Goal: Task Accomplishment & Management: Manage account settings

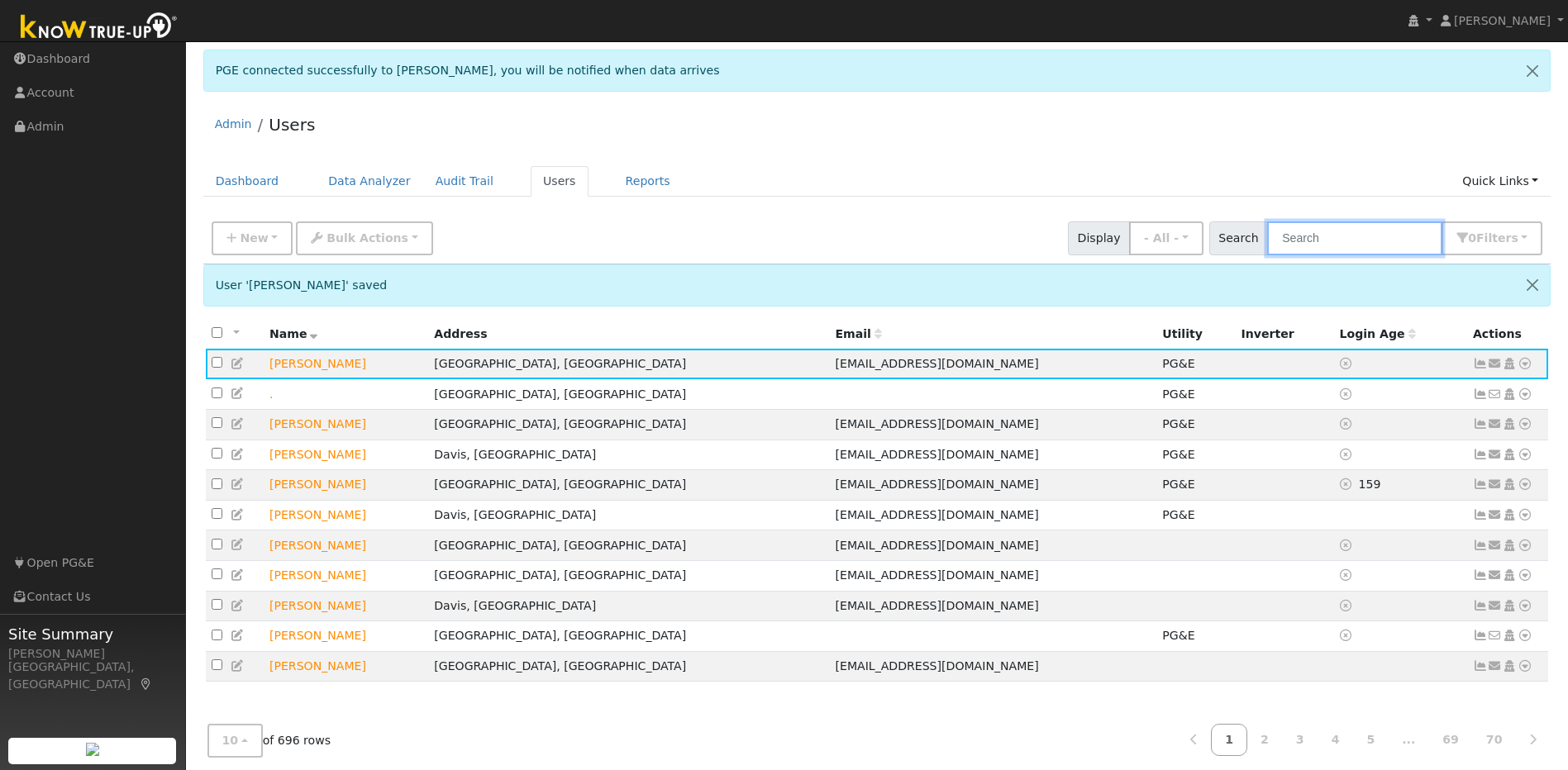
click at [823, 243] on input "text" at bounding box center [1355, 238] width 176 height 34
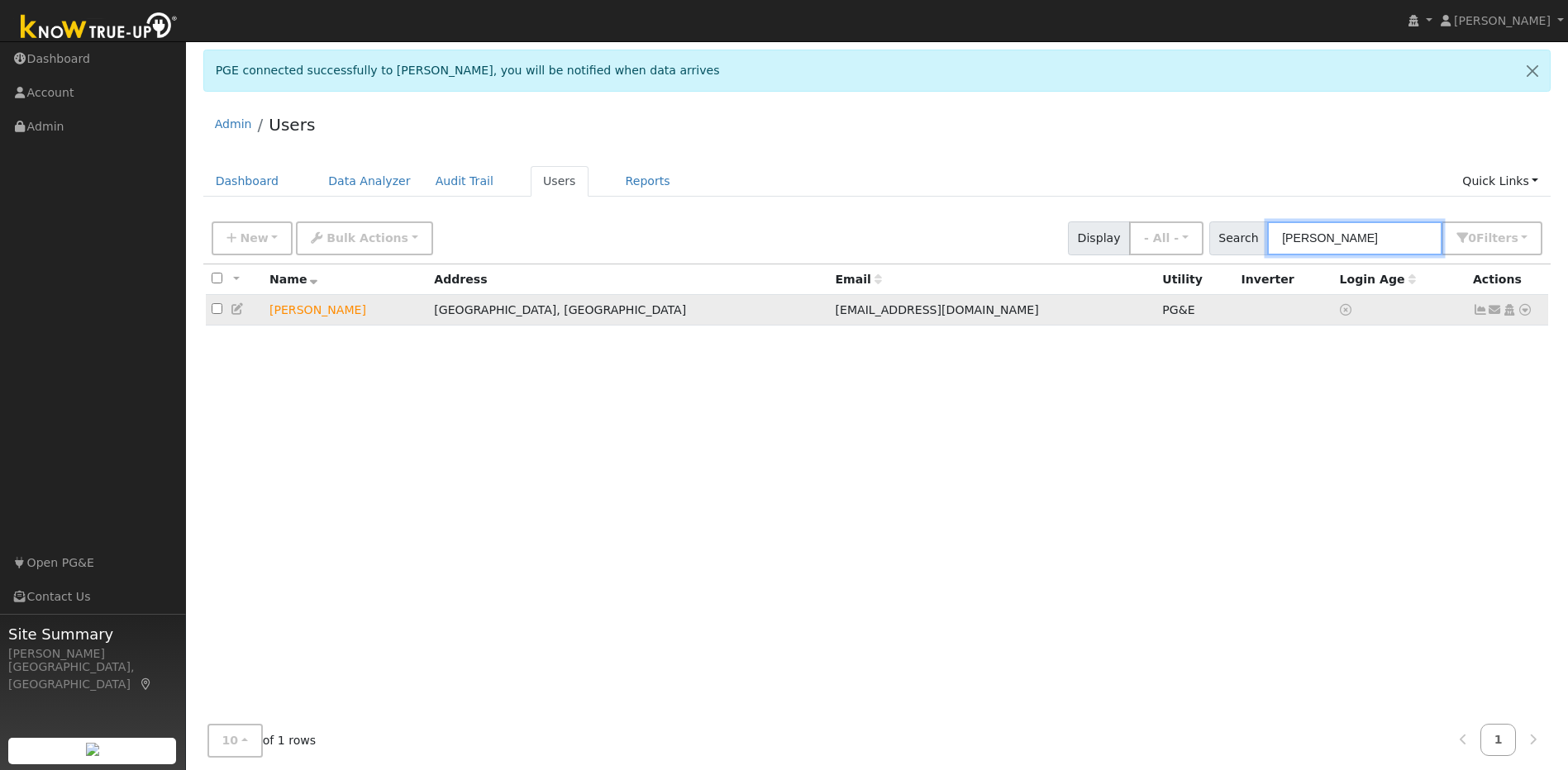
type input "[PERSON_NAME]"
click at [823, 316] on icon at bounding box center [1480, 310] width 15 height 12
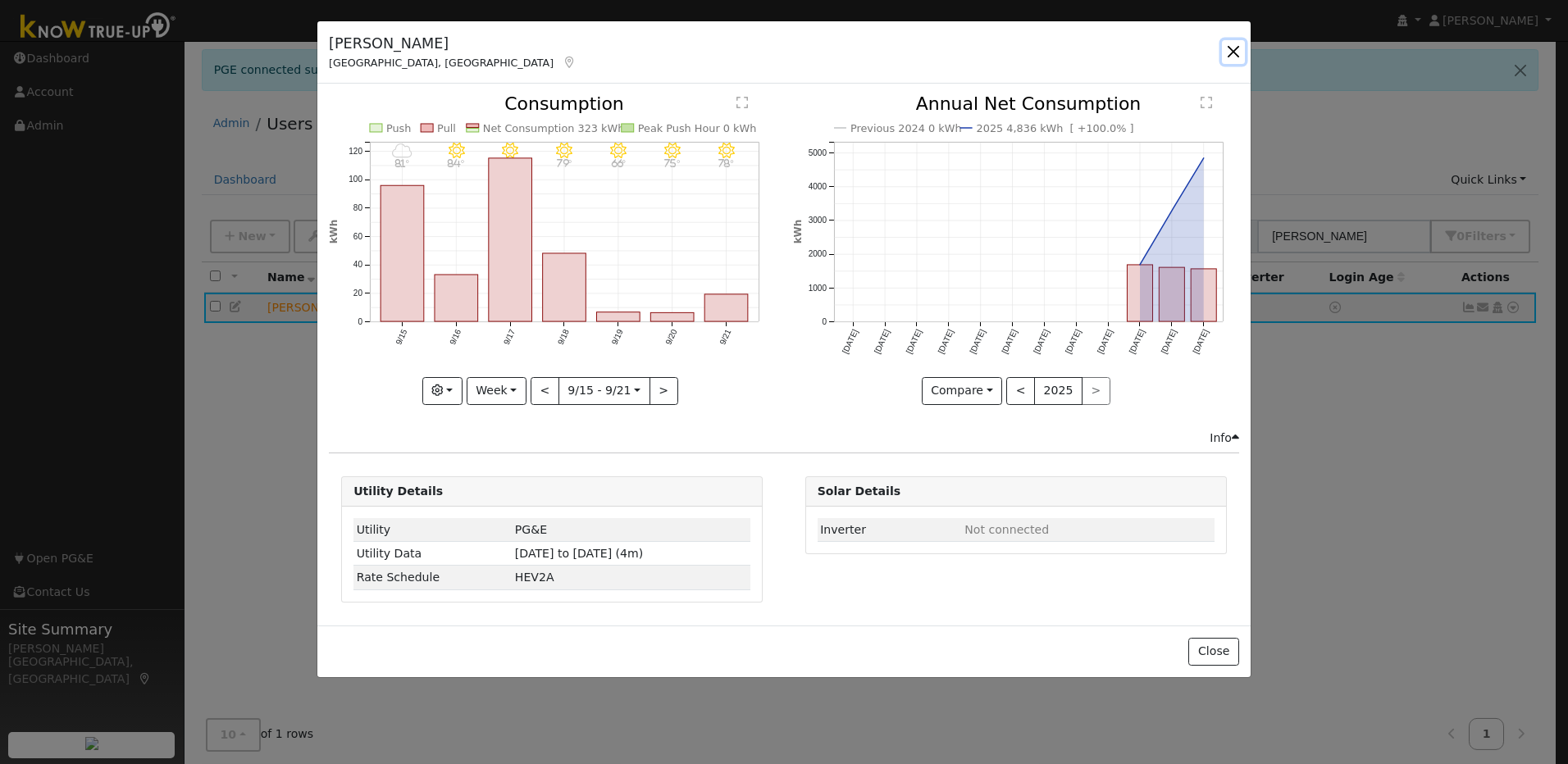
click at [817, 54] on button "button" at bounding box center [1233, 51] width 23 height 23
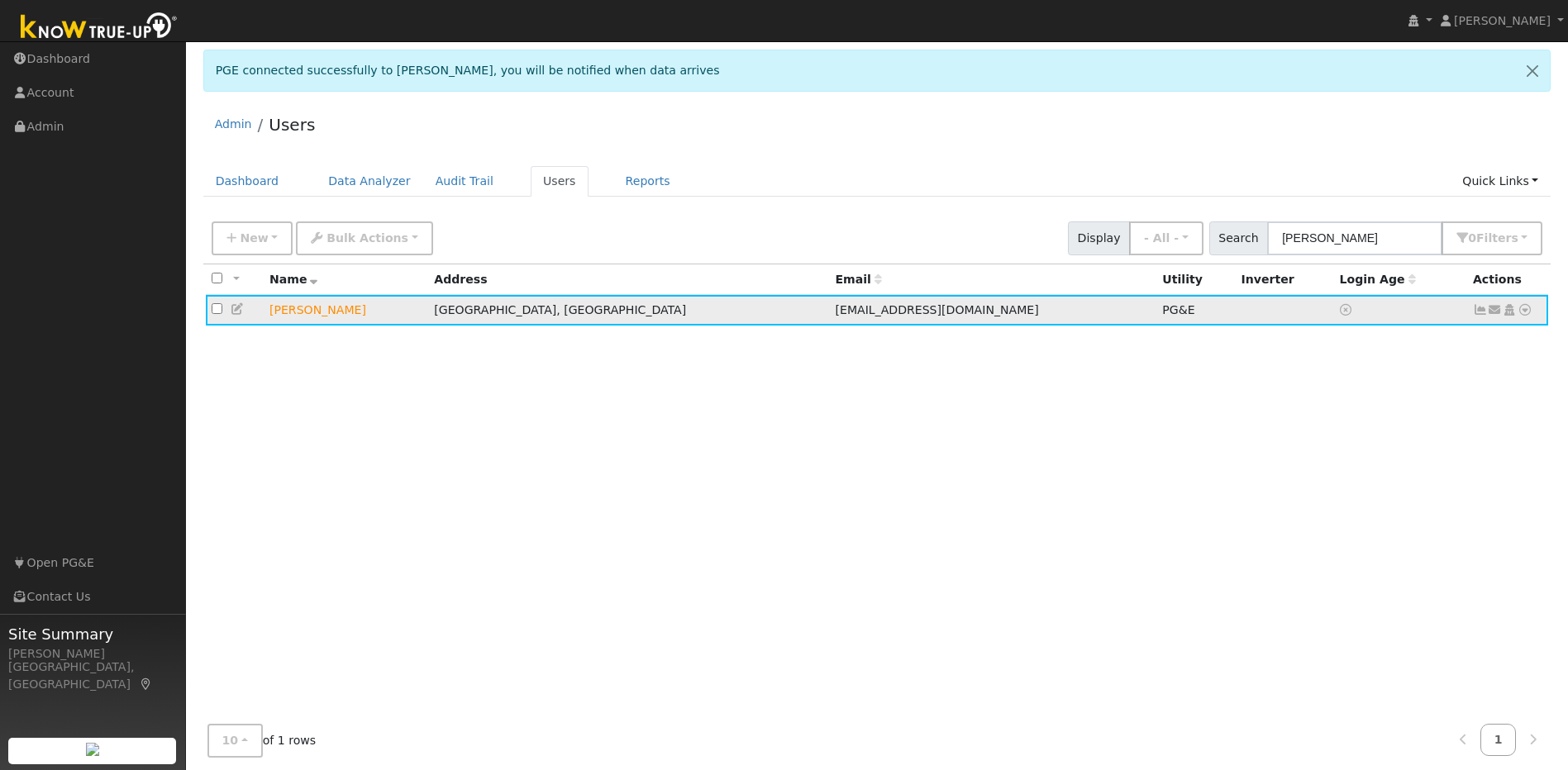
click at [238, 313] on icon at bounding box center [237, 309] width 15 height 12
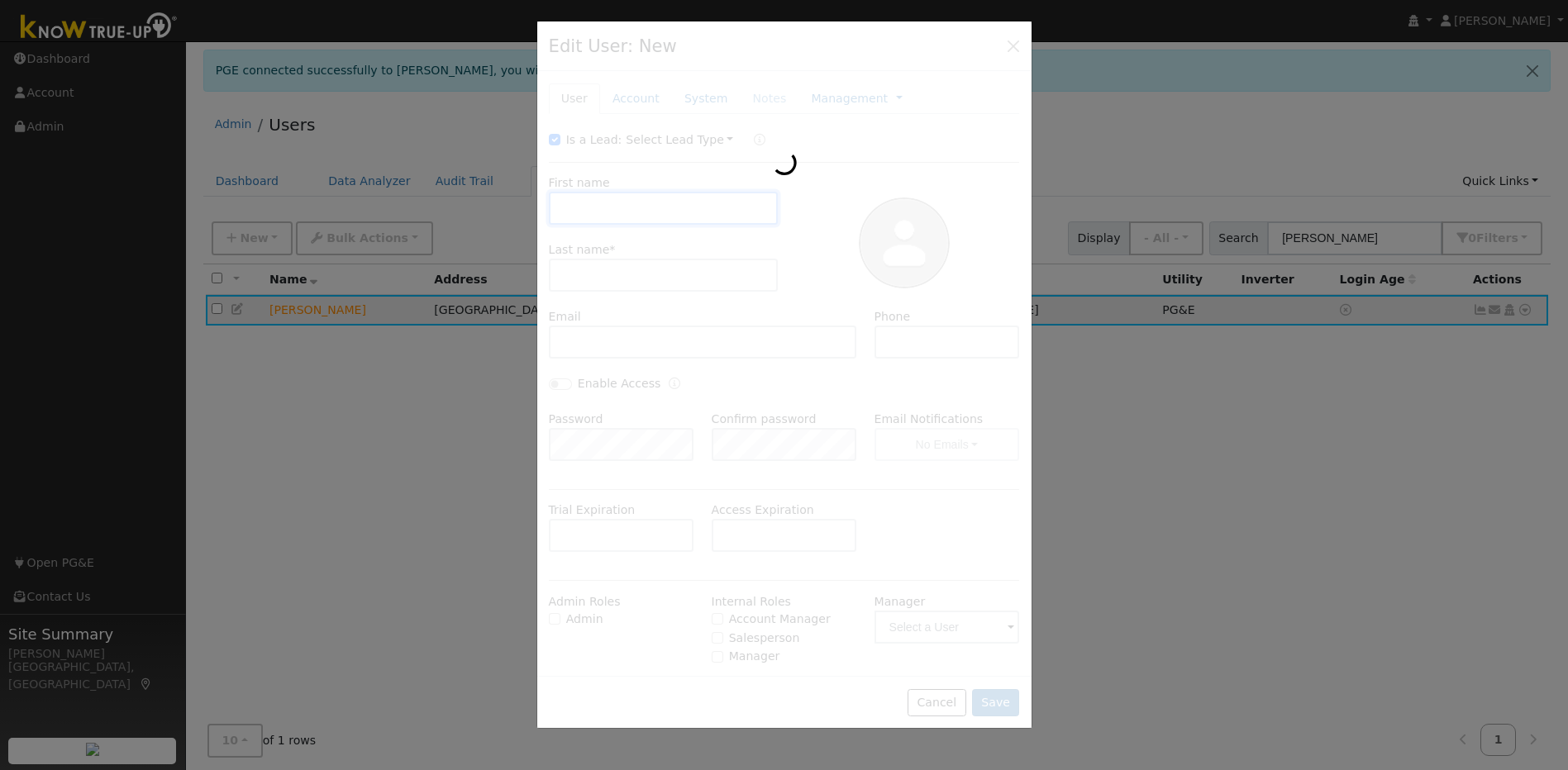
type input "[PERSON_NAME]"
type input "[EMAIL_ADDRESS][DOMAIN_NAME]"
type input "[PHONE_NUMBER]"
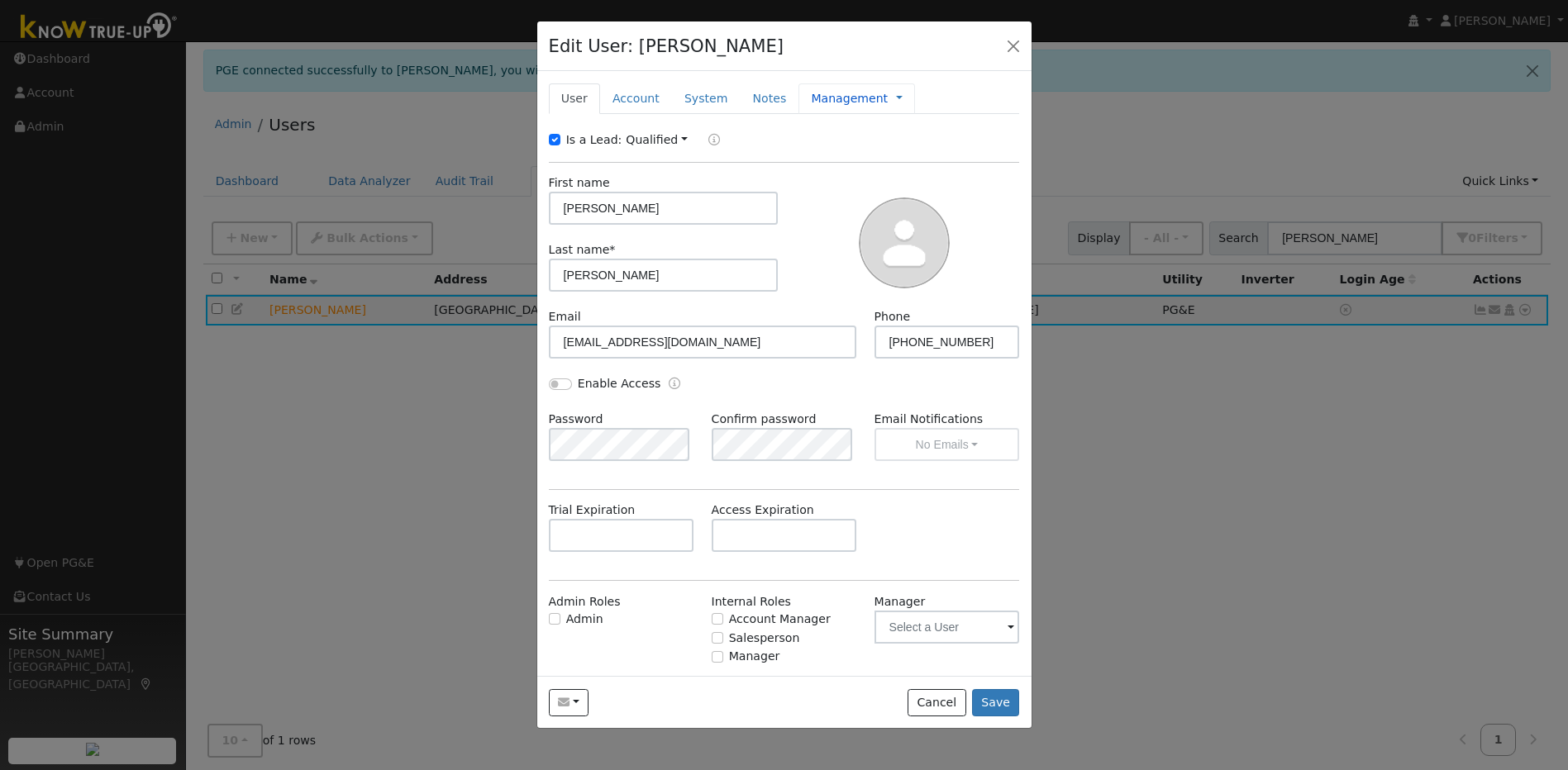
click at [811, 102] on link "Management" at bounding box center [849, 98] width 77 height 17
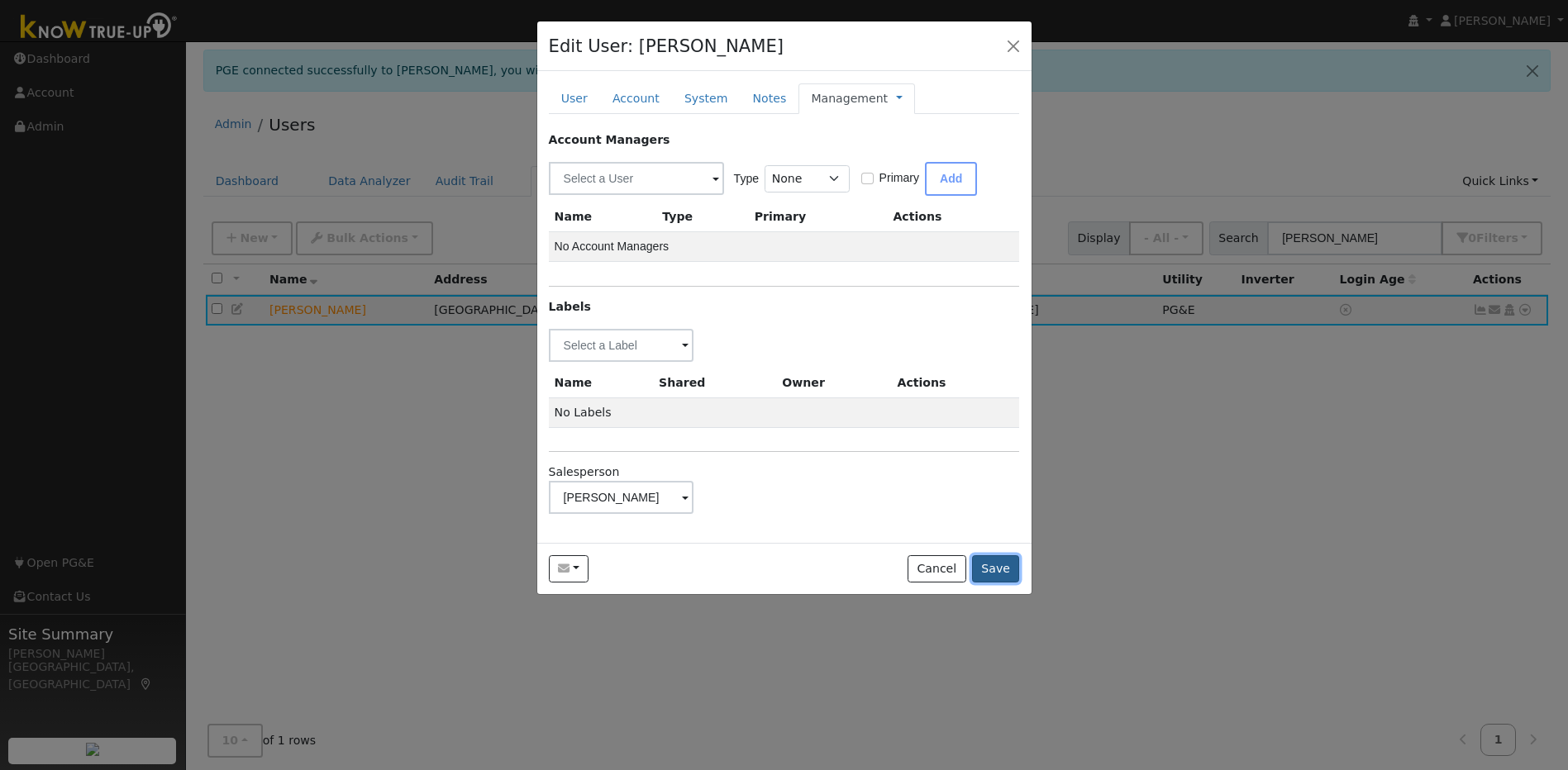
click at [823, 529] on button "Save" at bounding box center [996, 570] width 48 height 28
